Goal: Transaction & Acquisition: Purchase product/service

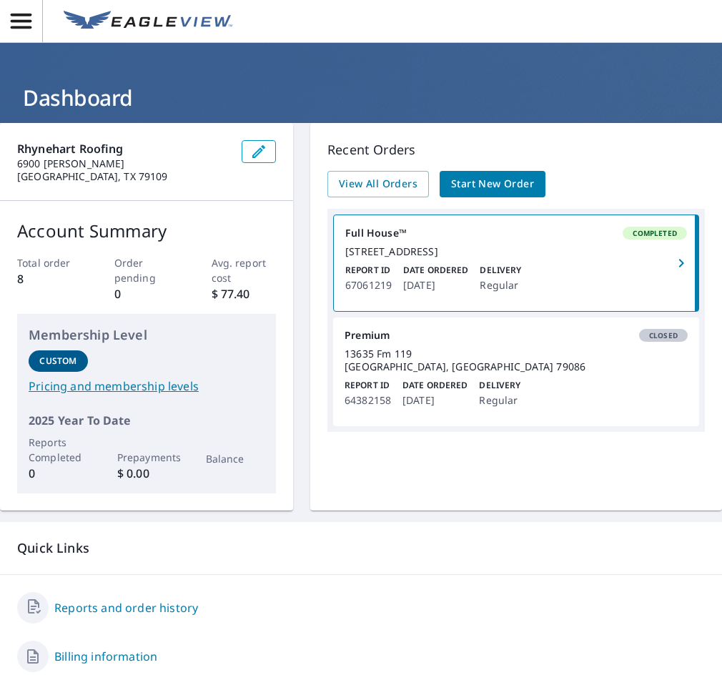
click at [484, 194] on link "Start New Order" at bounding box center [493, 184] width 106 height 26
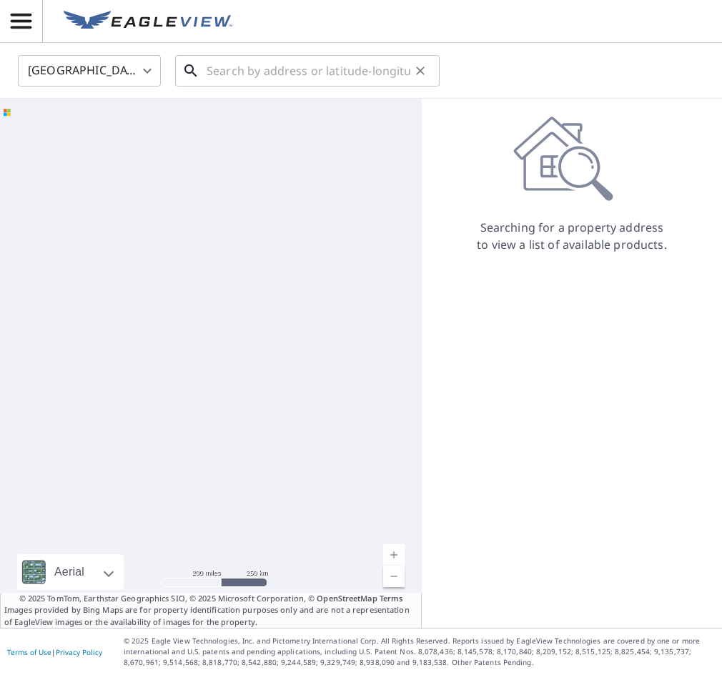
click at [243, 79] on input "text" at bounding box center [309, 71] width 204 height 40
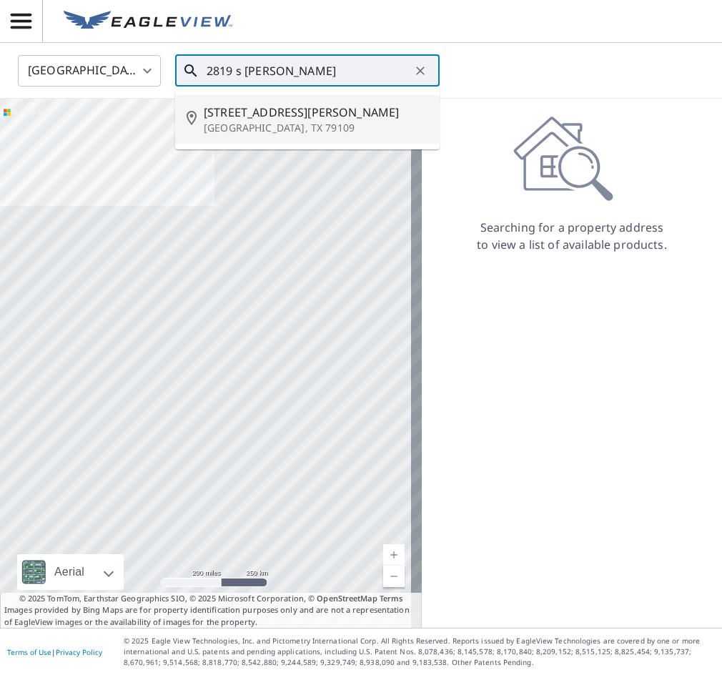
click at [252, 135] on li "[STREET_ADDRESS][PERSON_NAME]" at bounding box center [307, 119] width 265 height 49
type input "[STREET_ADDRESS][PERSON_NAME]"
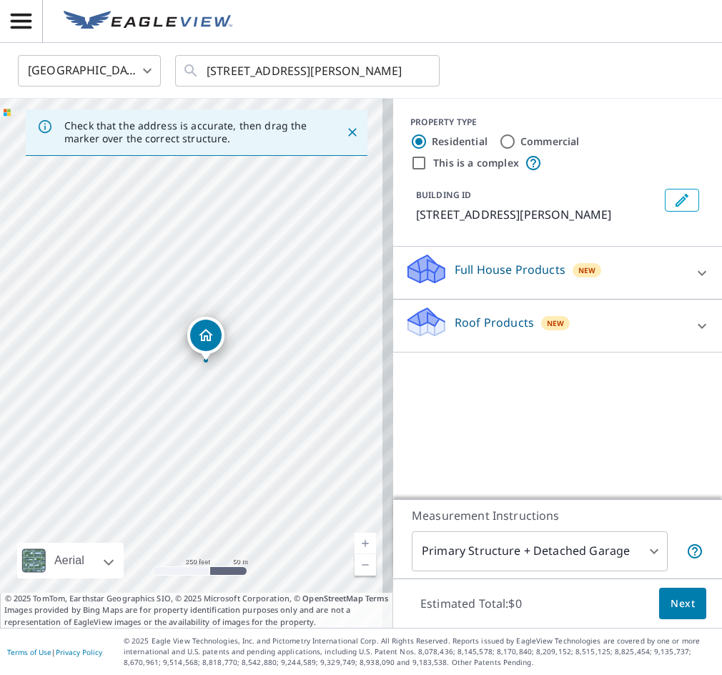
click at [671, 604] on span "Next" at bounding box center [683, 604] width 24 height 18
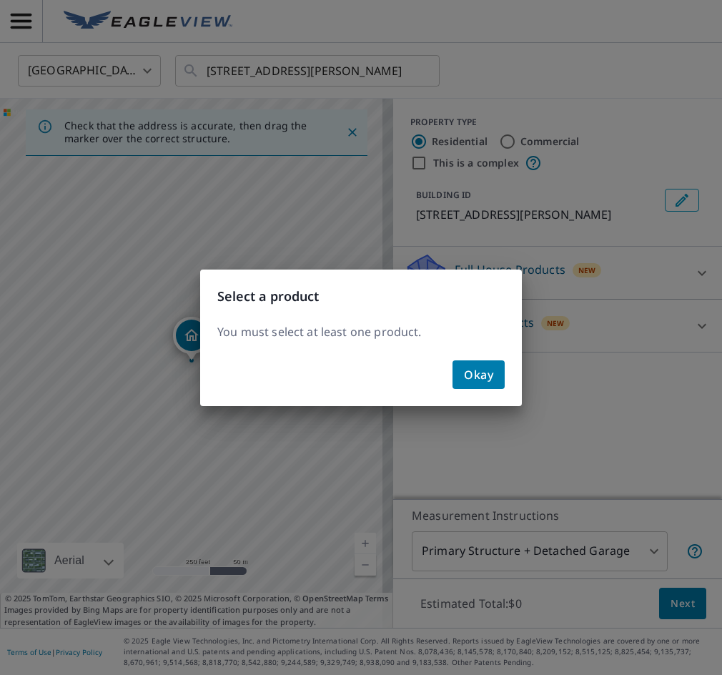
click at [493, 377] on button "Okay" at bounding box center [479, 374] width 52 height 29
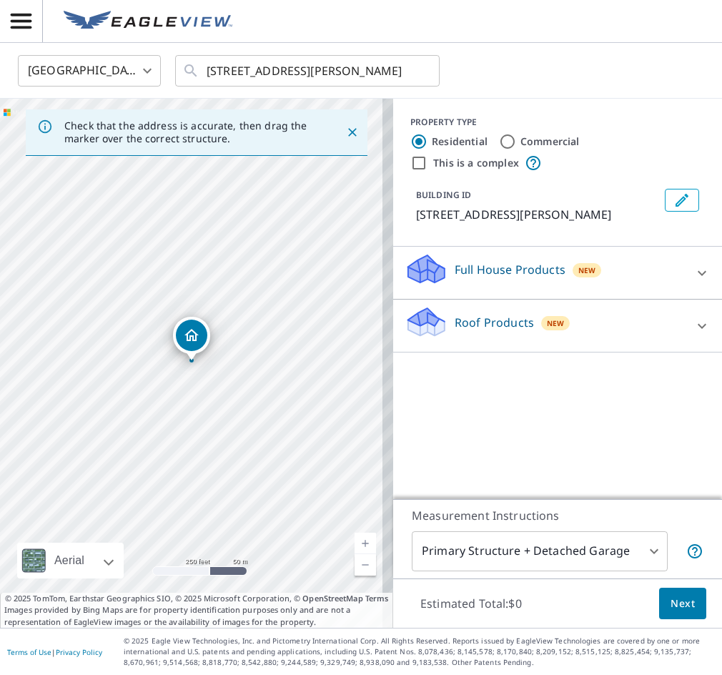
click at [547, 325] on span "New" at bounding box center [556, 323] width 18 height 11
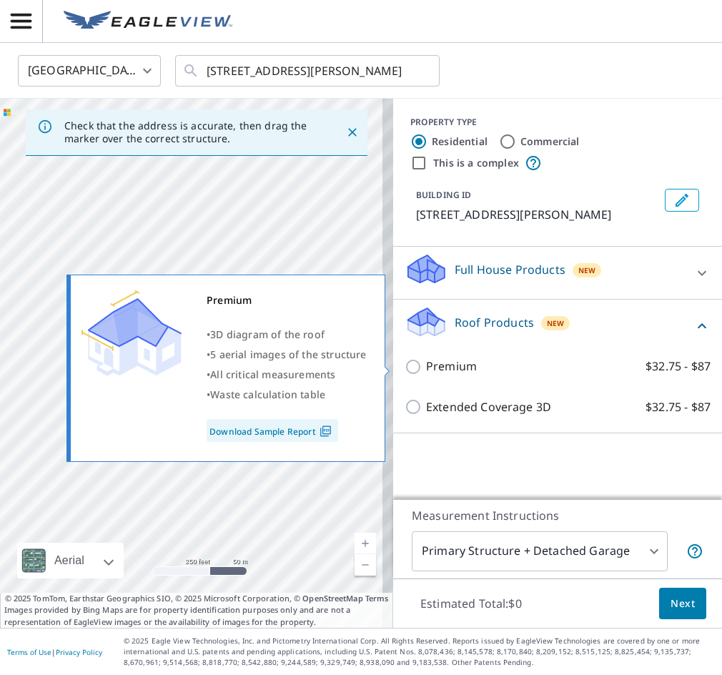
click at [426, 374] on p "Premium" at bounding box center [451, 367] width 51 height 18
click at [419, 374] on input "Premium $32.75 - $87" at bounding box center [415, 366] width 21 height 17
checkbox input "true"
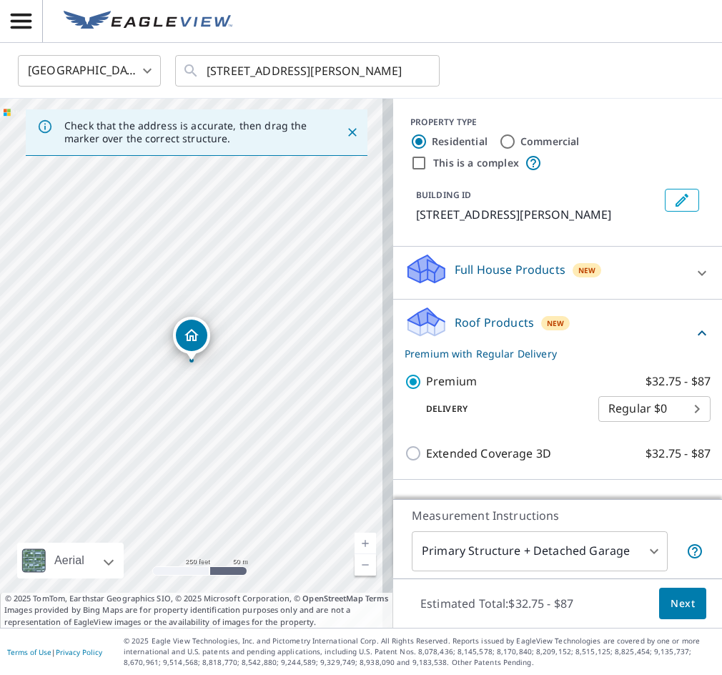
click at [661, 621] on div "Estimated Total: $32.75 - $87 Next" at bounding box center [557, 604] width 329 height 50
click at [664, 614] on button "Next" at bounding box center [682, 604] width 47 height 32
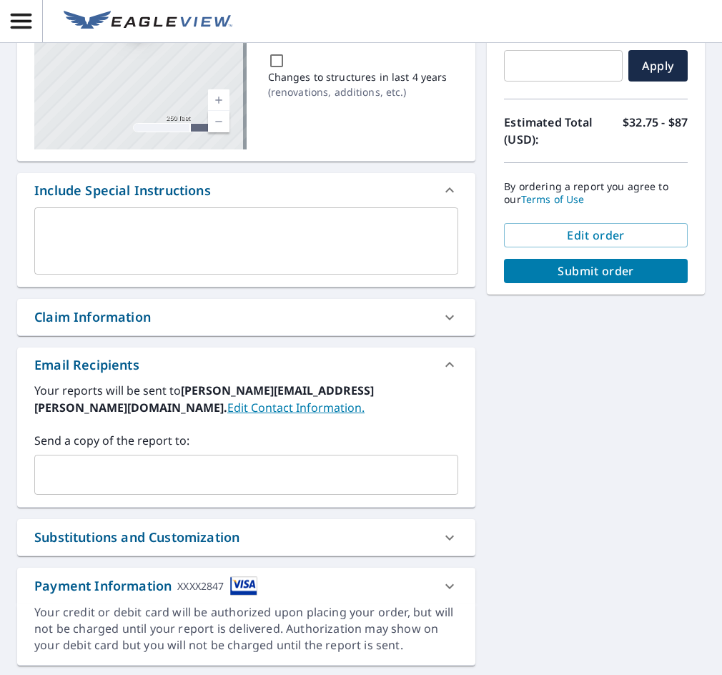
scroll to position [212, 0]
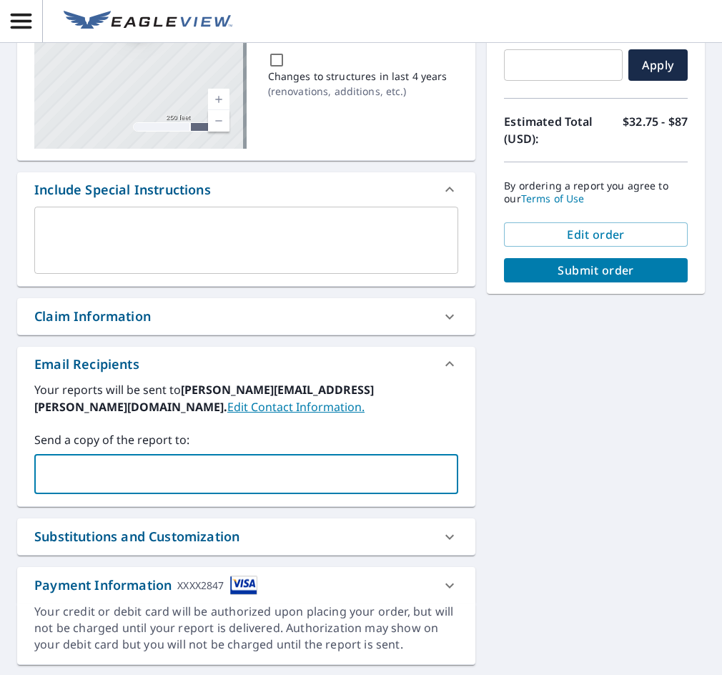
click at [362, 477] on input "text" at bounding box center [236, 474] width 390 height 27
type input "[PERSON_NAME][EMAIL_ADDRESS][PERSON_NAME][DOMAIN_NAME]"
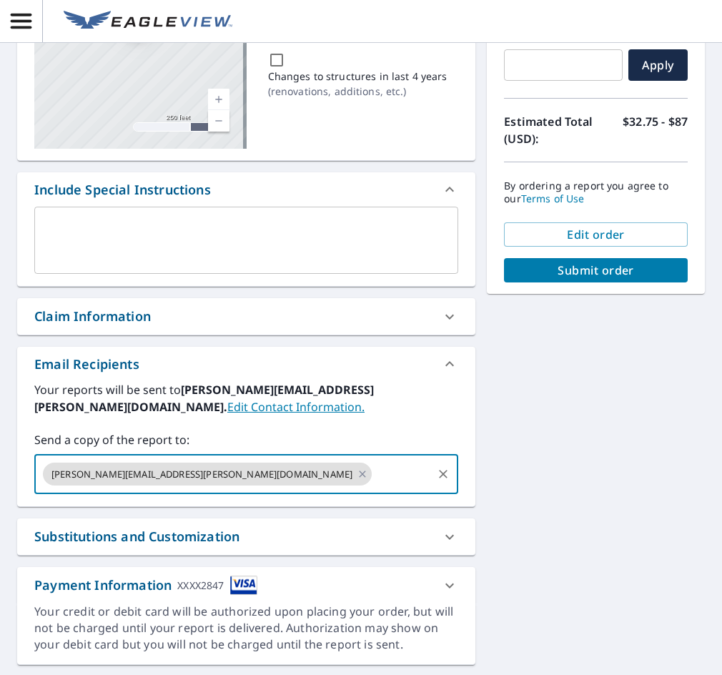
scroll to position [260, 0]
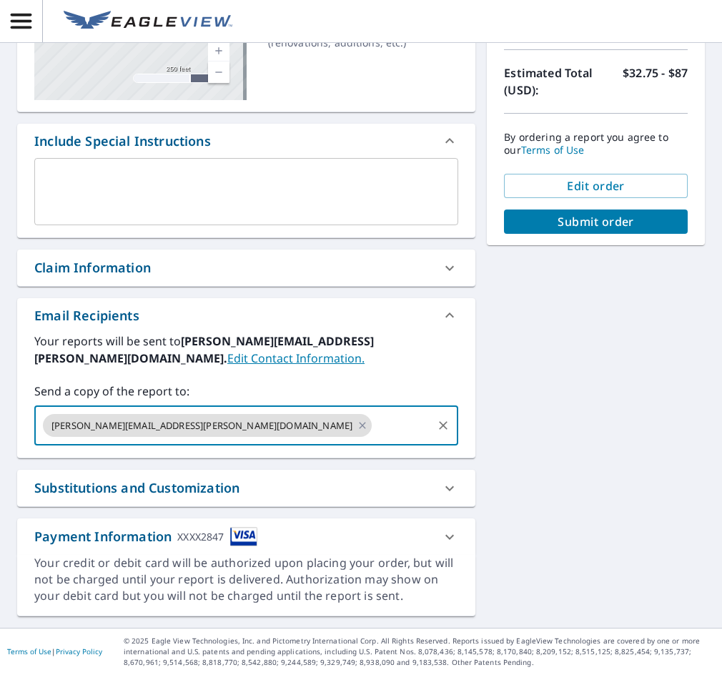
click at [605, 220] on span "Submit order" at bounding box center [596, 222] width 161 height 16
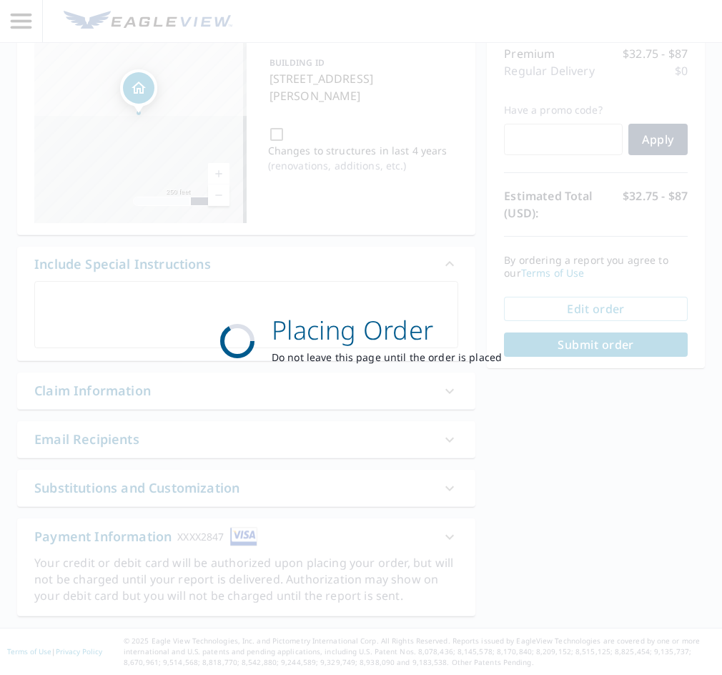
scroll to position [137, 0]
